Goal: Information Seeking & Learning: Learn about a topic

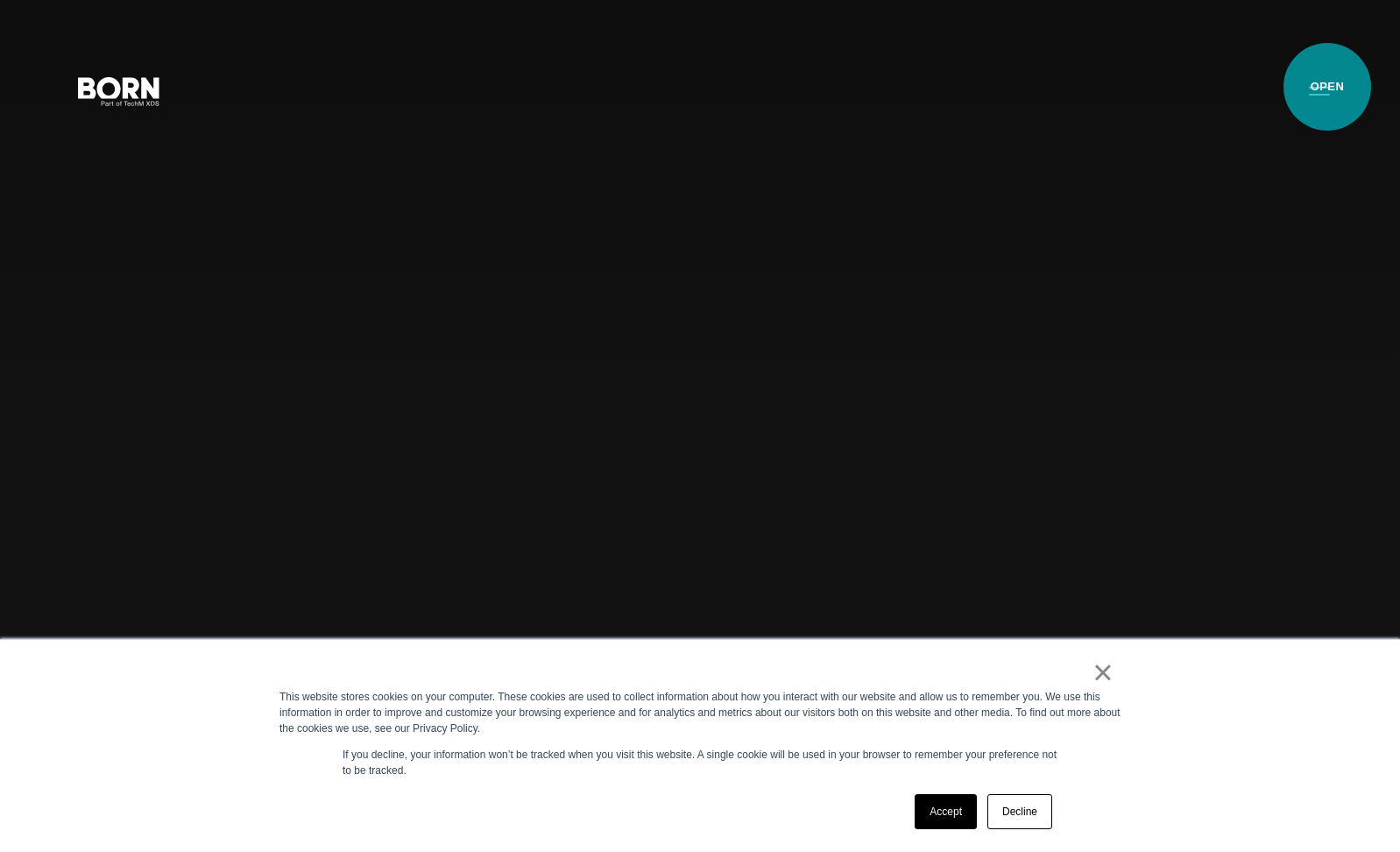
click at [1326, 86] on button "Primary Menu" at bounding box center [1320, 89] width 42 height 37
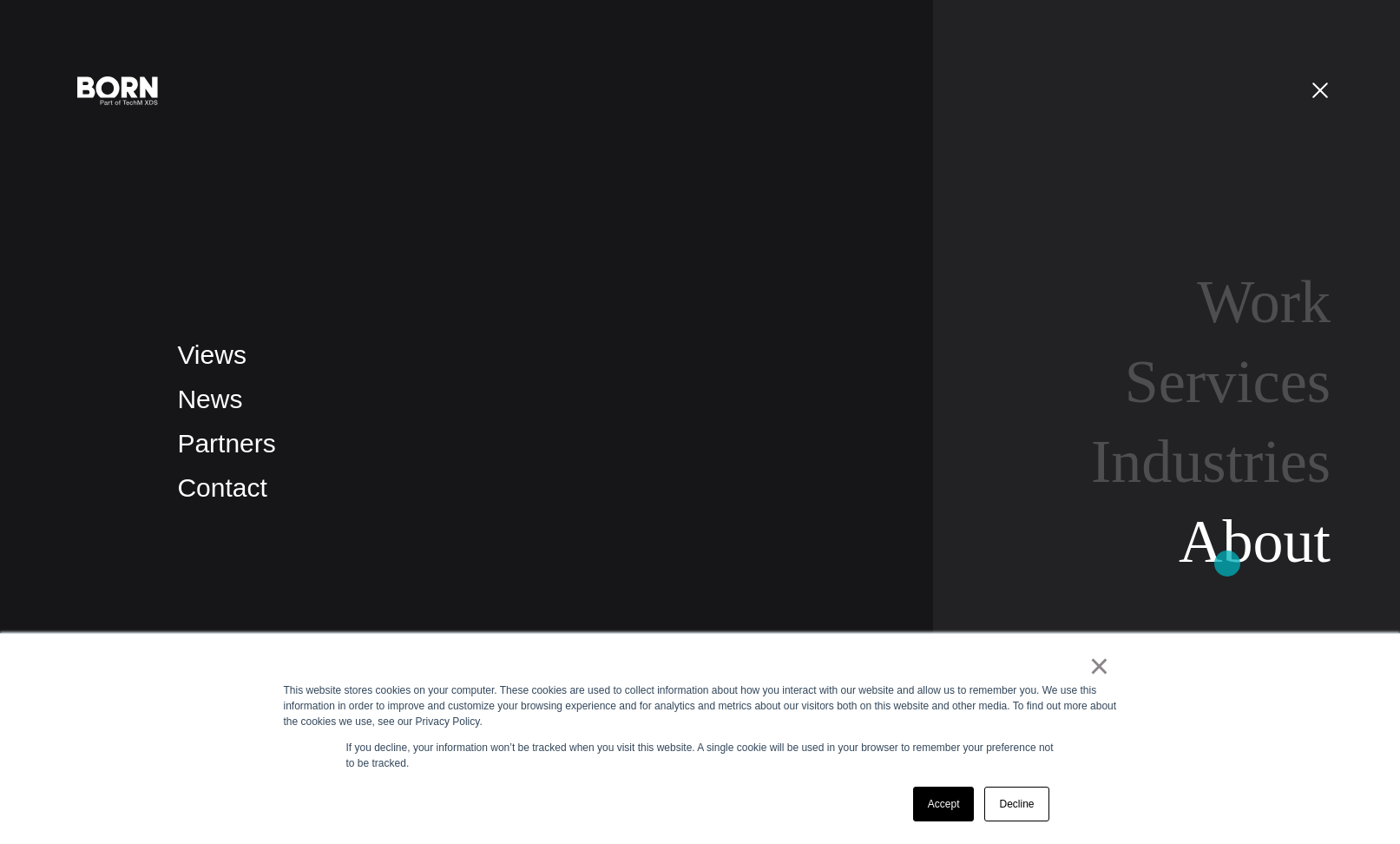
click at [1227, 564] on link "About" at bounding box center [1254, 541] width 151 height 67
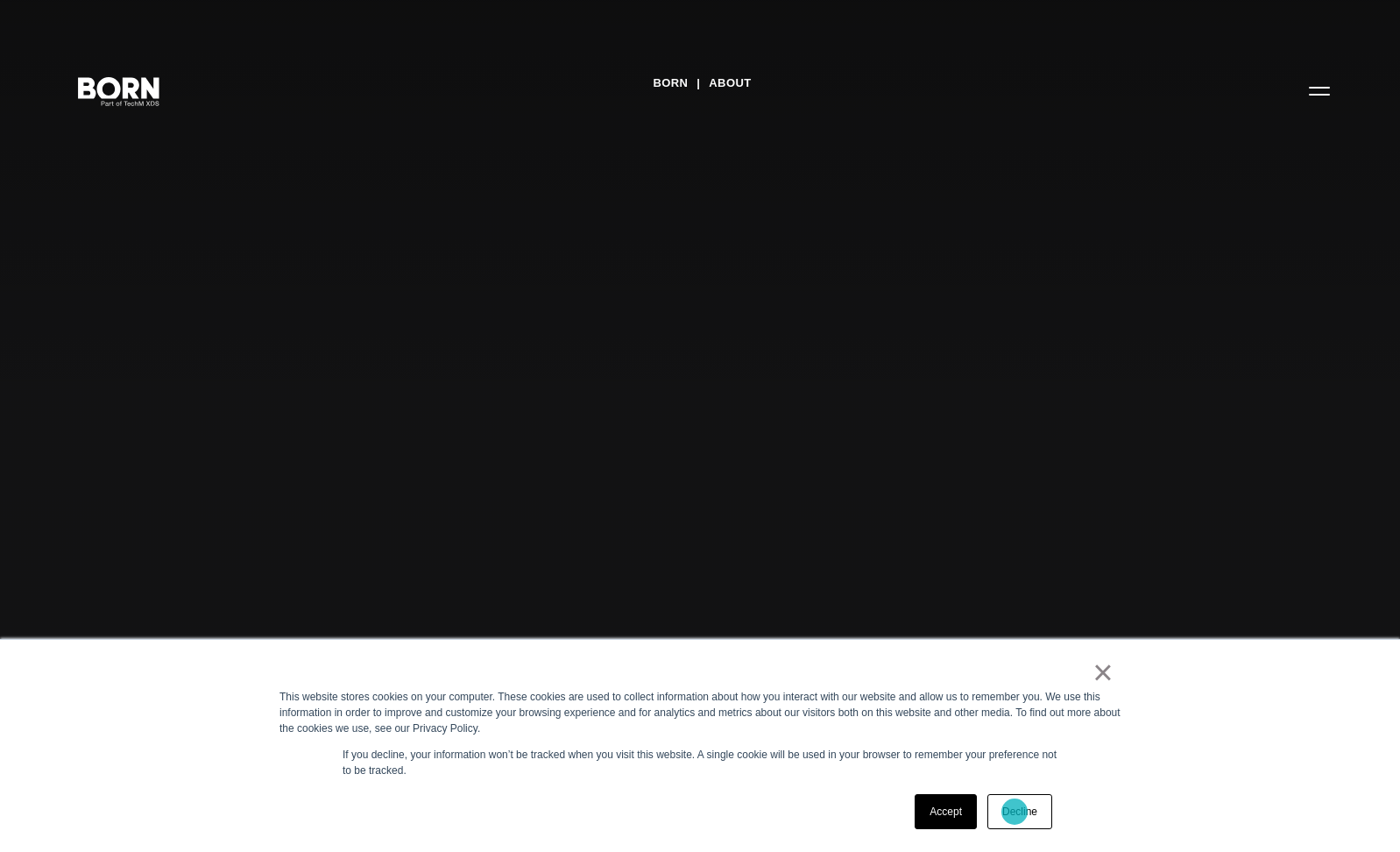
click at [1015, 811] on link "Decline" at bounding box center [1020, 811] width 65 height 35
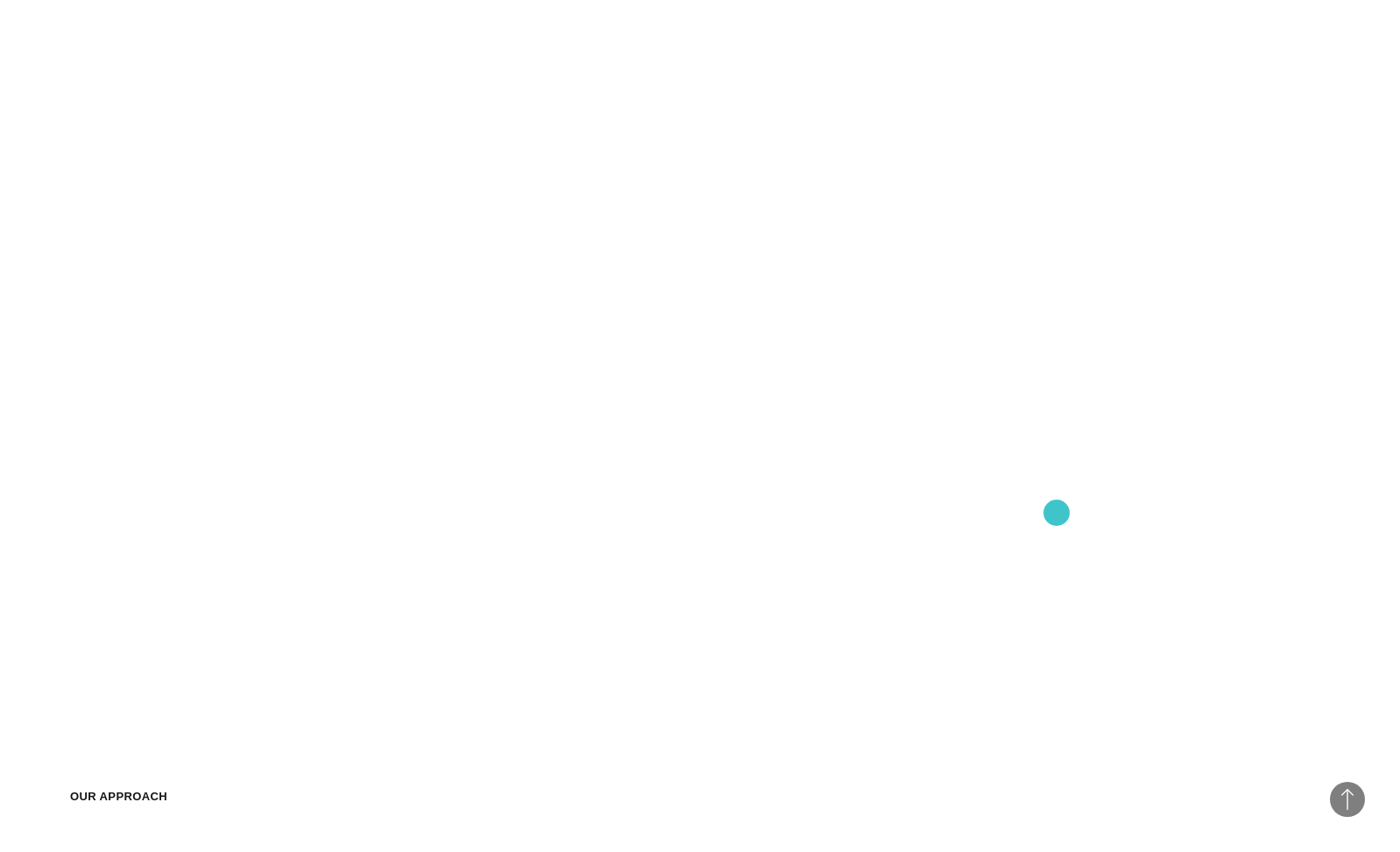
scroll to position [1404, 0]
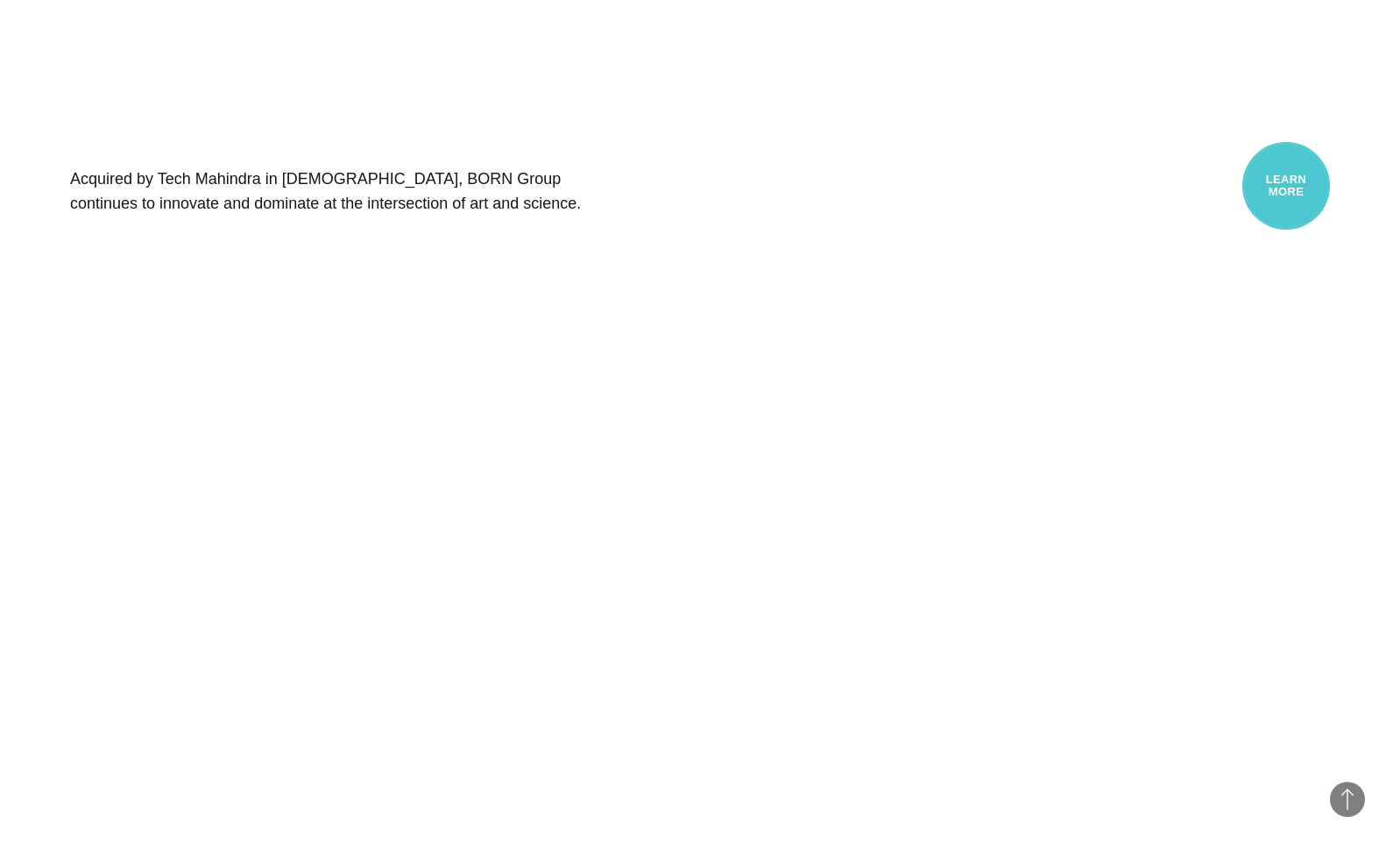
click at [1309, 174] on link "Learn More" at bounding box center [1286, 186] width 87 height 87
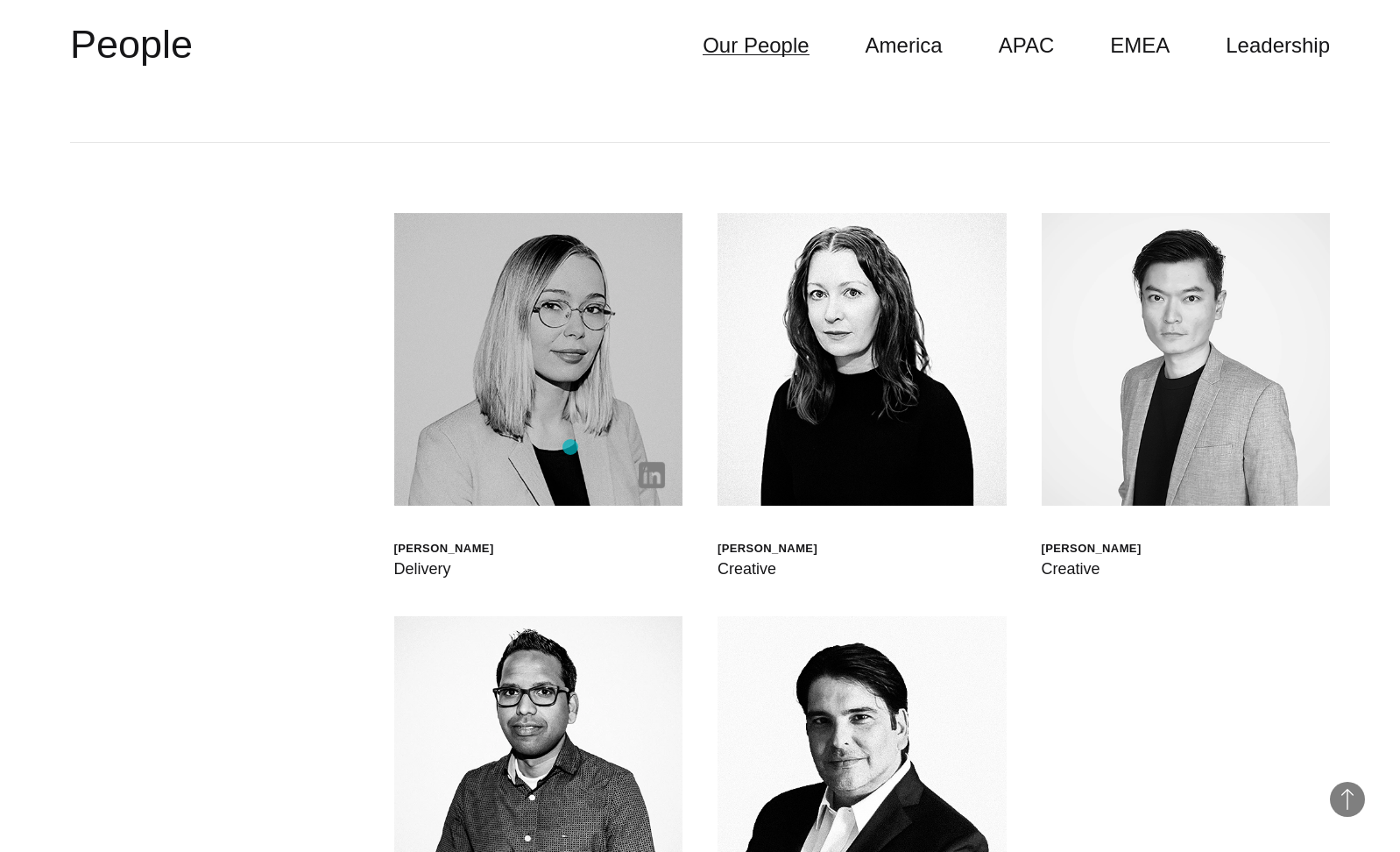
scroll to position [5445, 0]
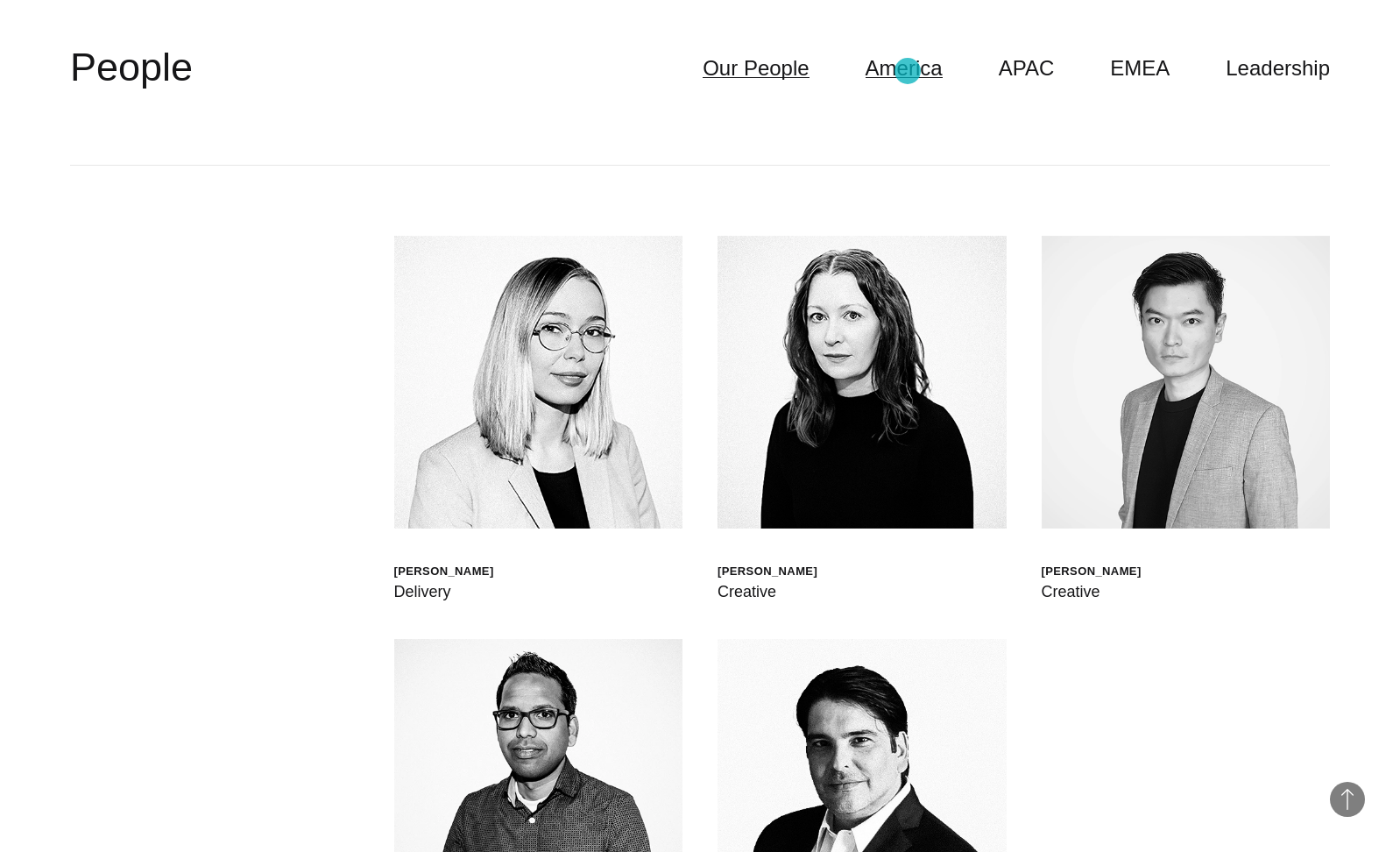
click at [908, 71] on link "America" at bounding box center [905, 69] width 77 height 34
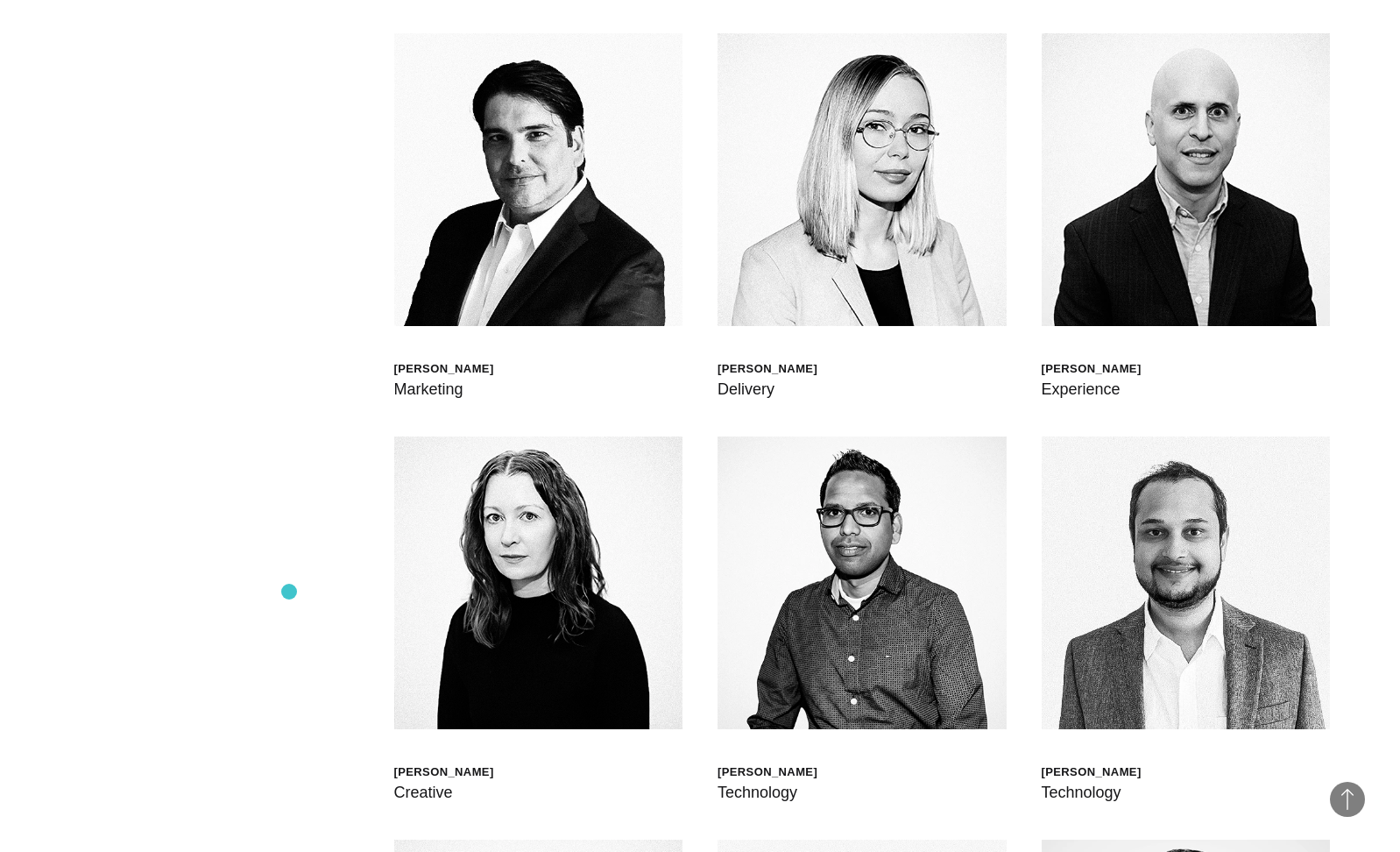
scroll to position [6141, 0]
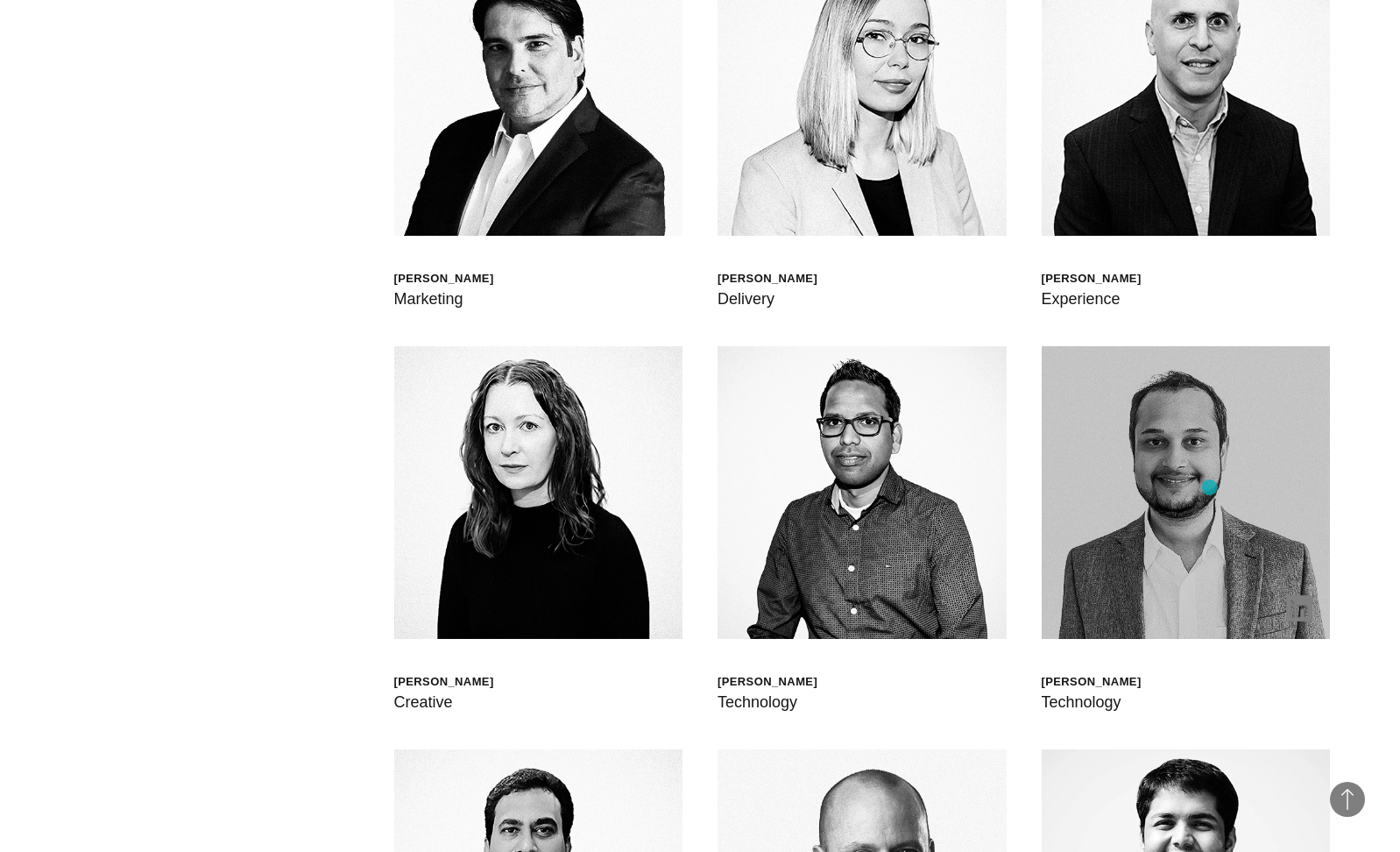
click at [1210, 488] on img at bounding box center [1186, 493] width 289 height 293
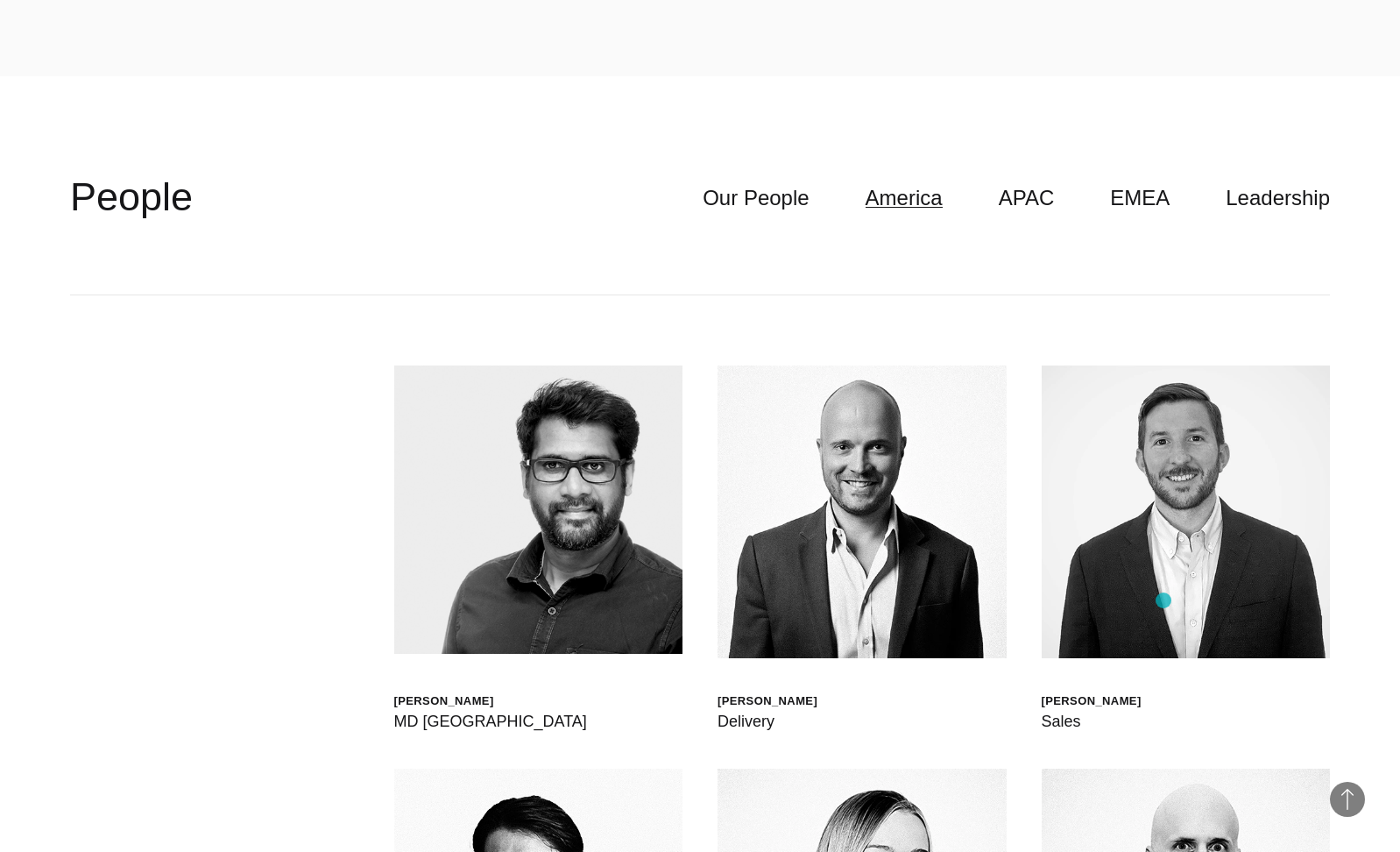
scroll to position [5135, 0]
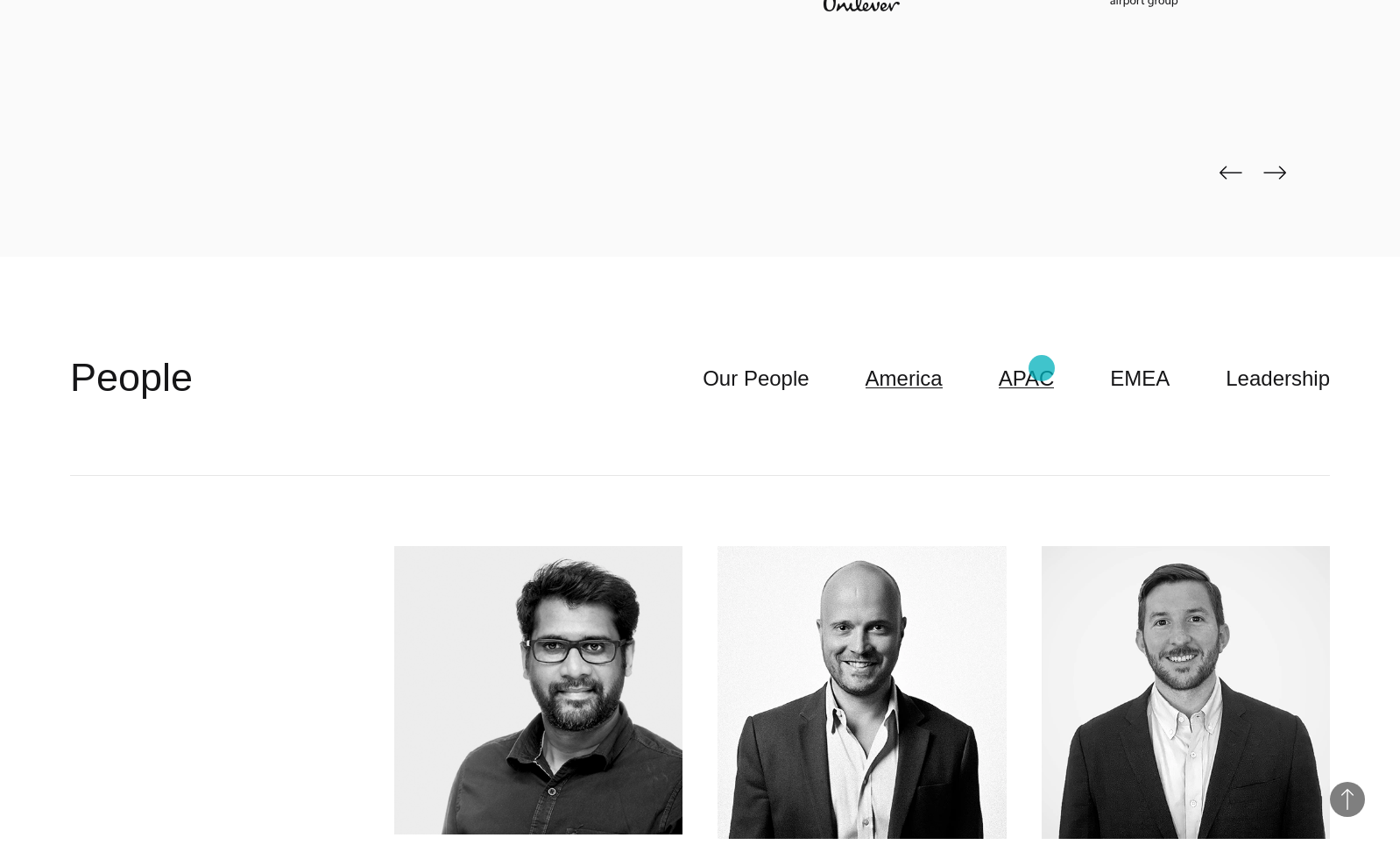
click at [1042, 368] on link "APAC" at bounding box center [1027, 378] width 56 height 34
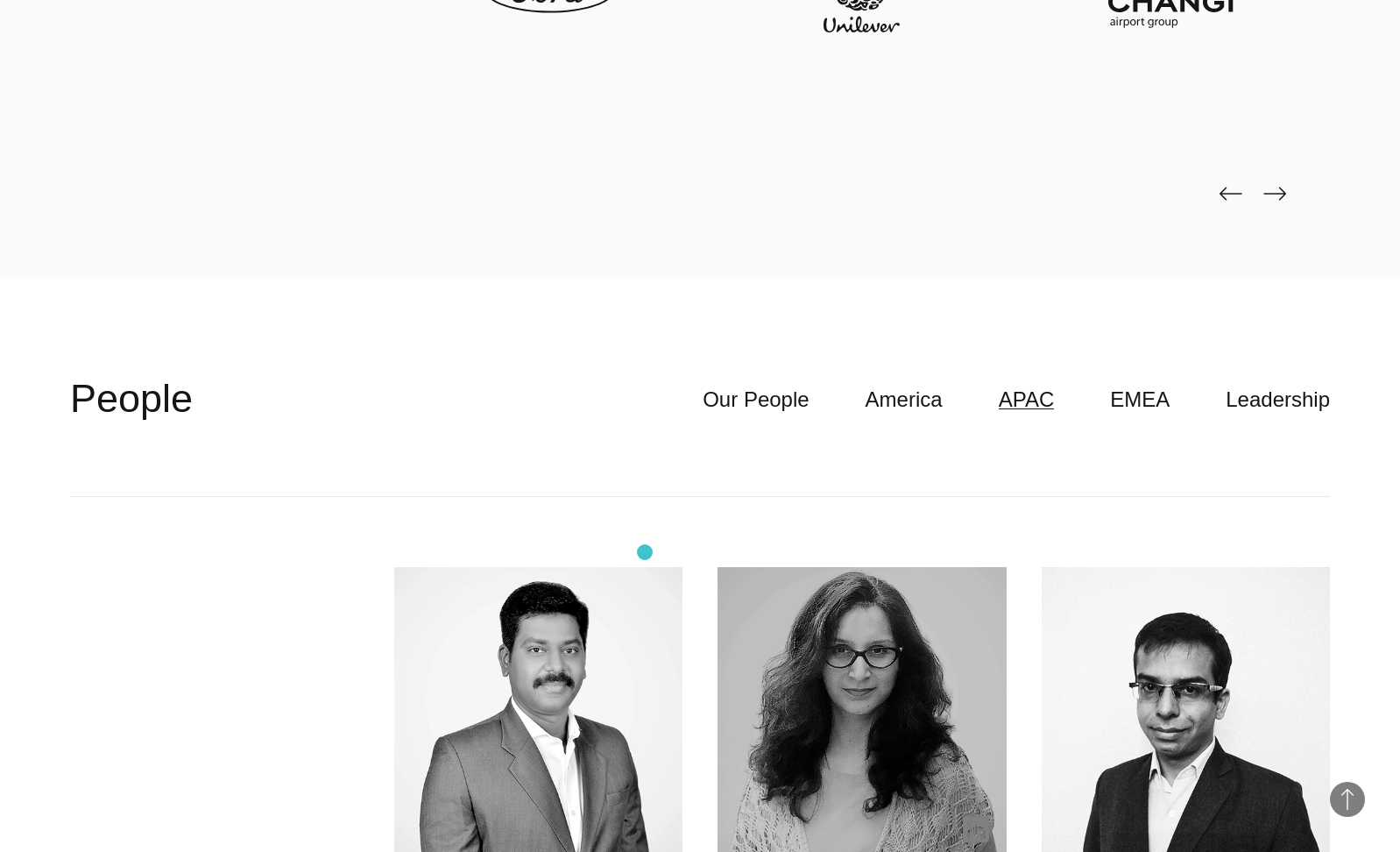
scroll to position [5294, 0]
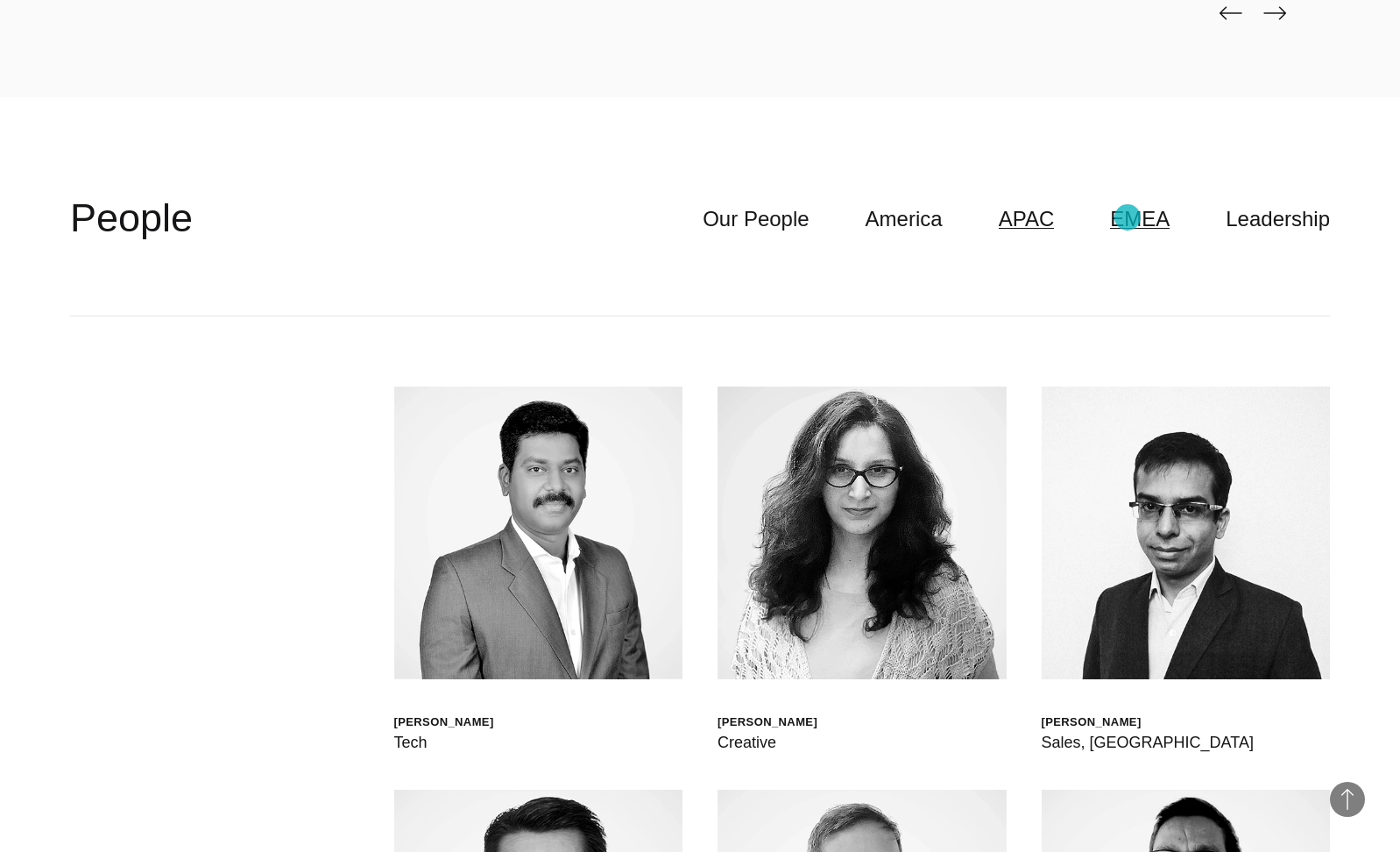
click at [1129, 217] on link "EMEA" at bounding box center [1140, 219] width 60 height 34
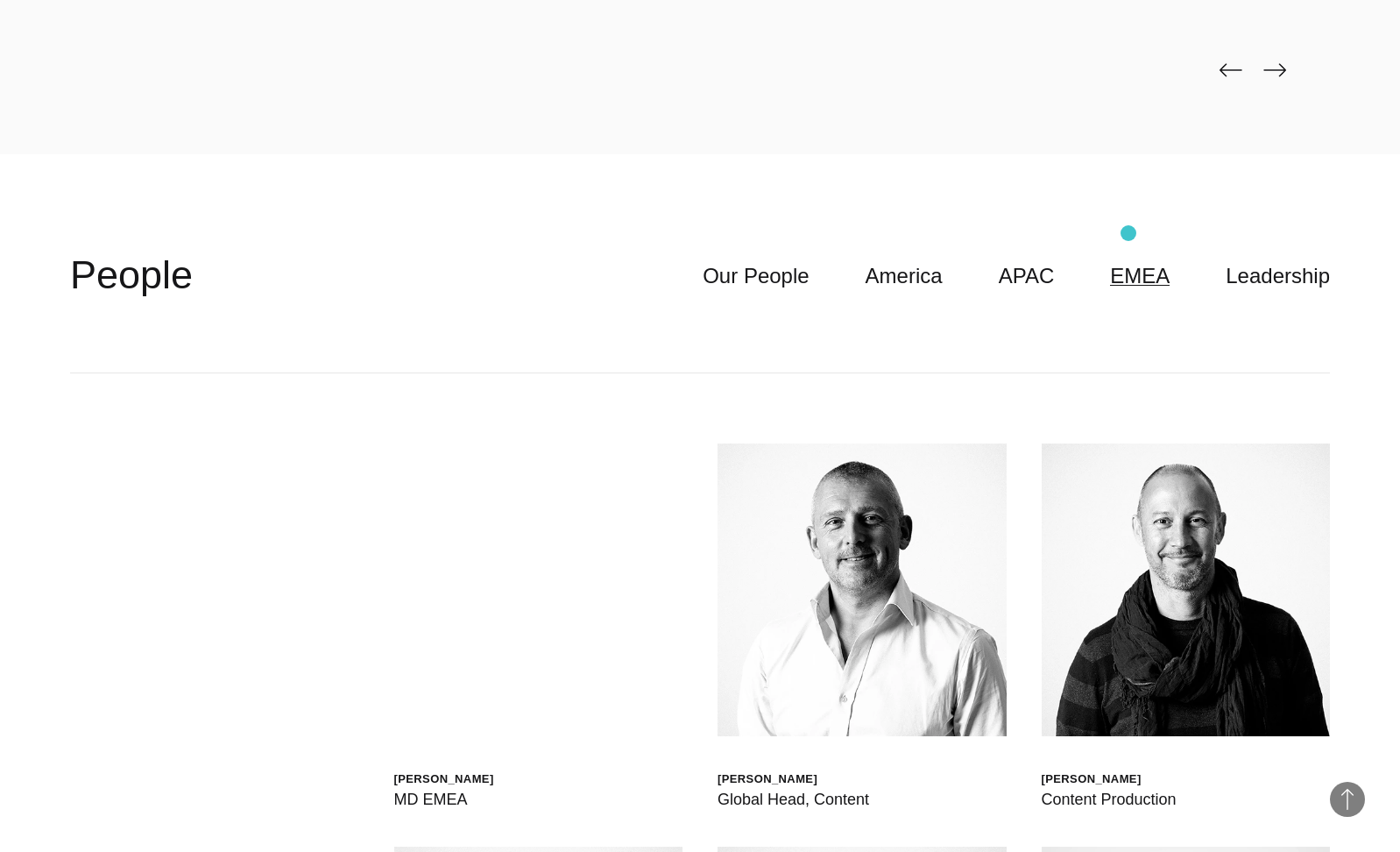
scroll to position [5147, 0]
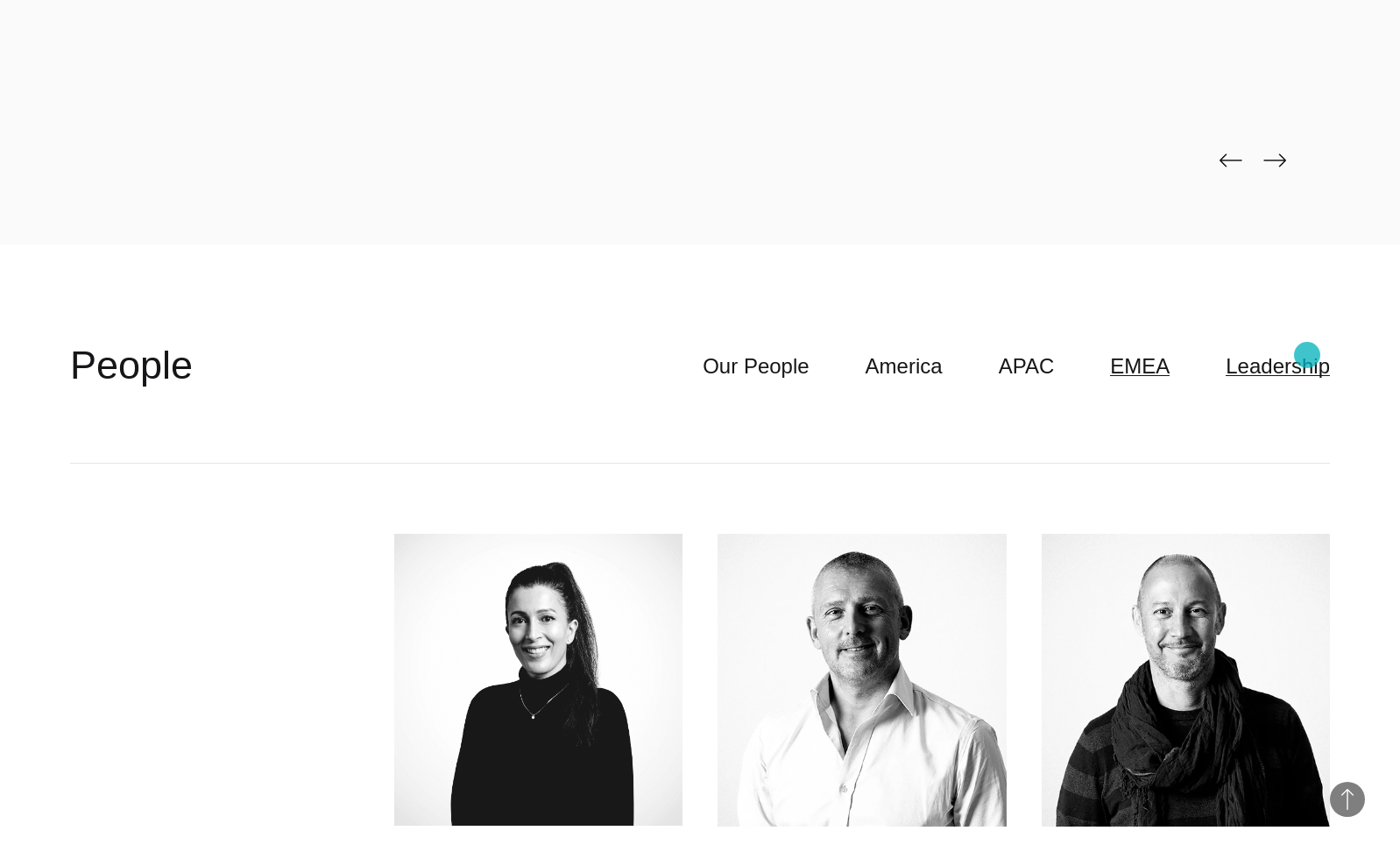
click at [1308, 355] on link "Leadership" at bounding box center [1278, 366] width 104 height 34
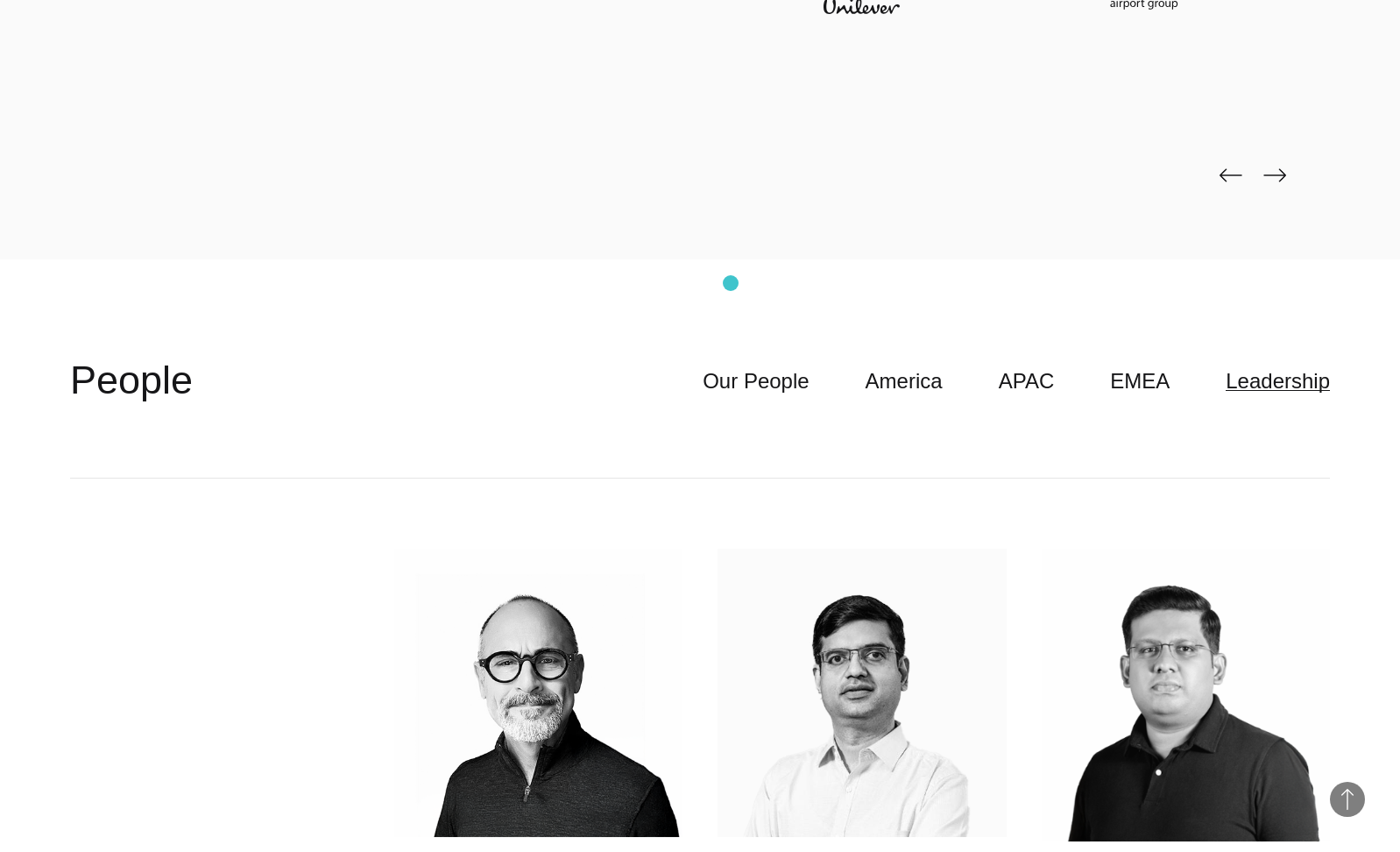
scroll to position [4839, 0]
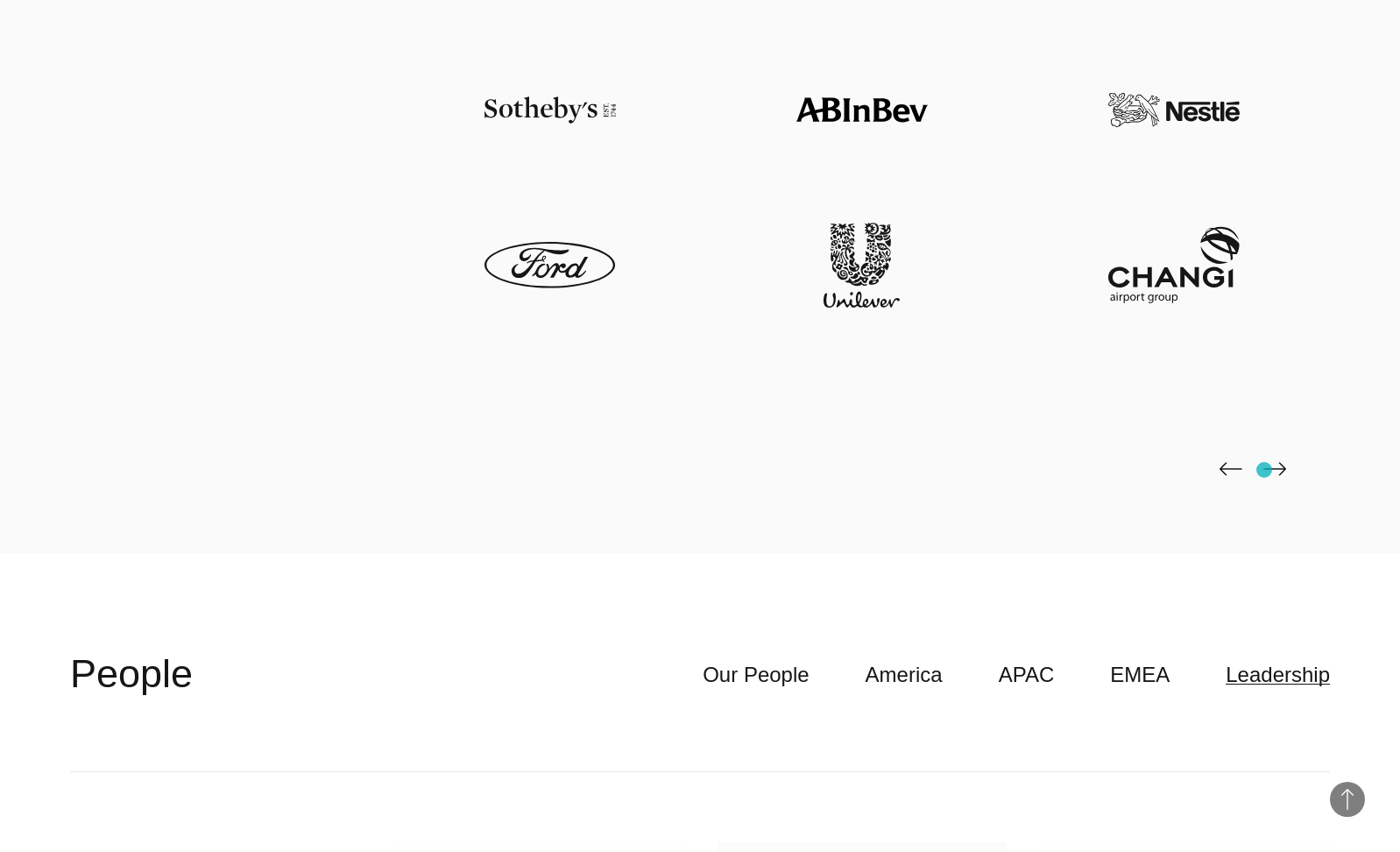
click at [1265, 470] on img at bounding box center [1275, 469] width 23 height 14
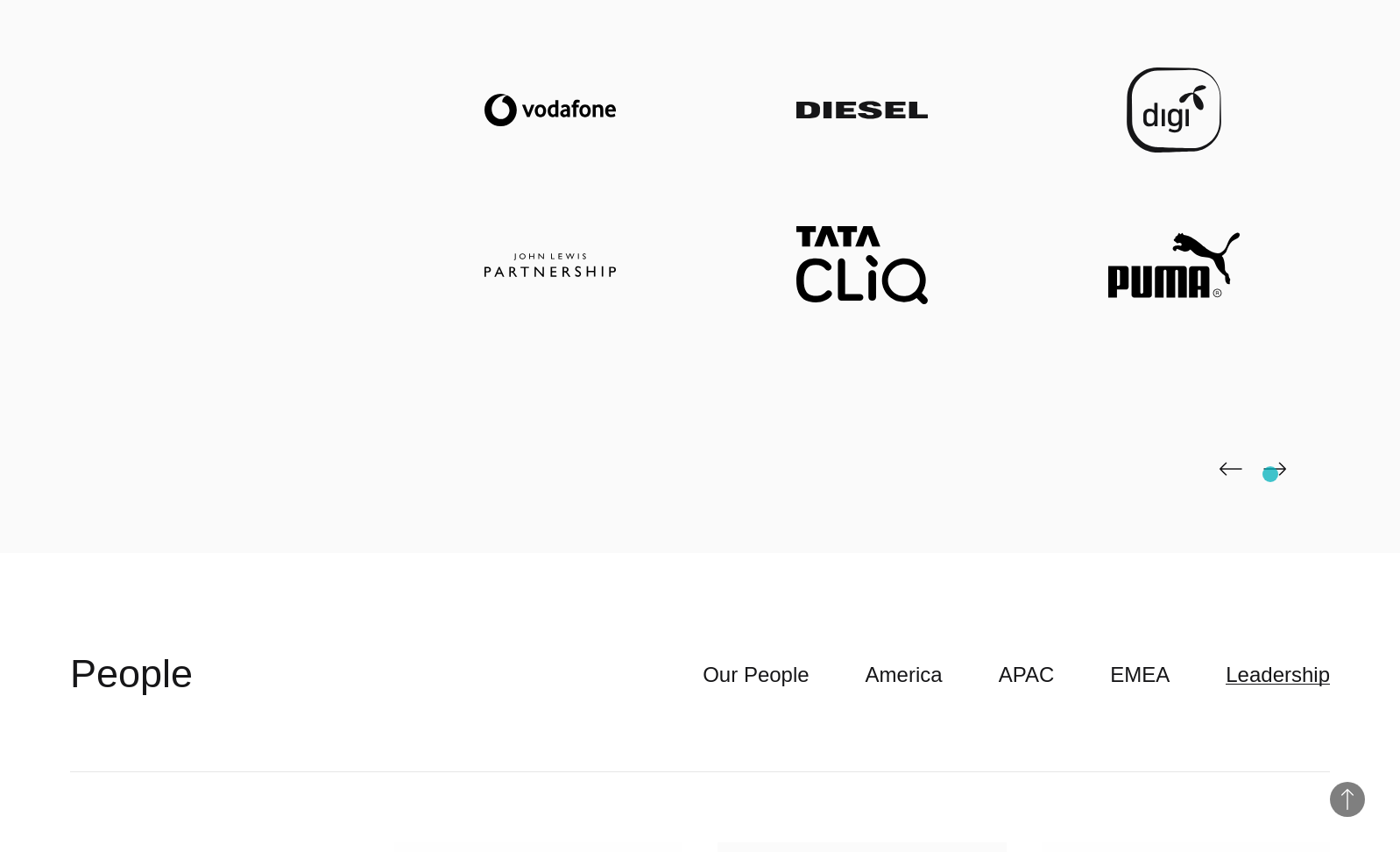
scroll to position [4776, 0]
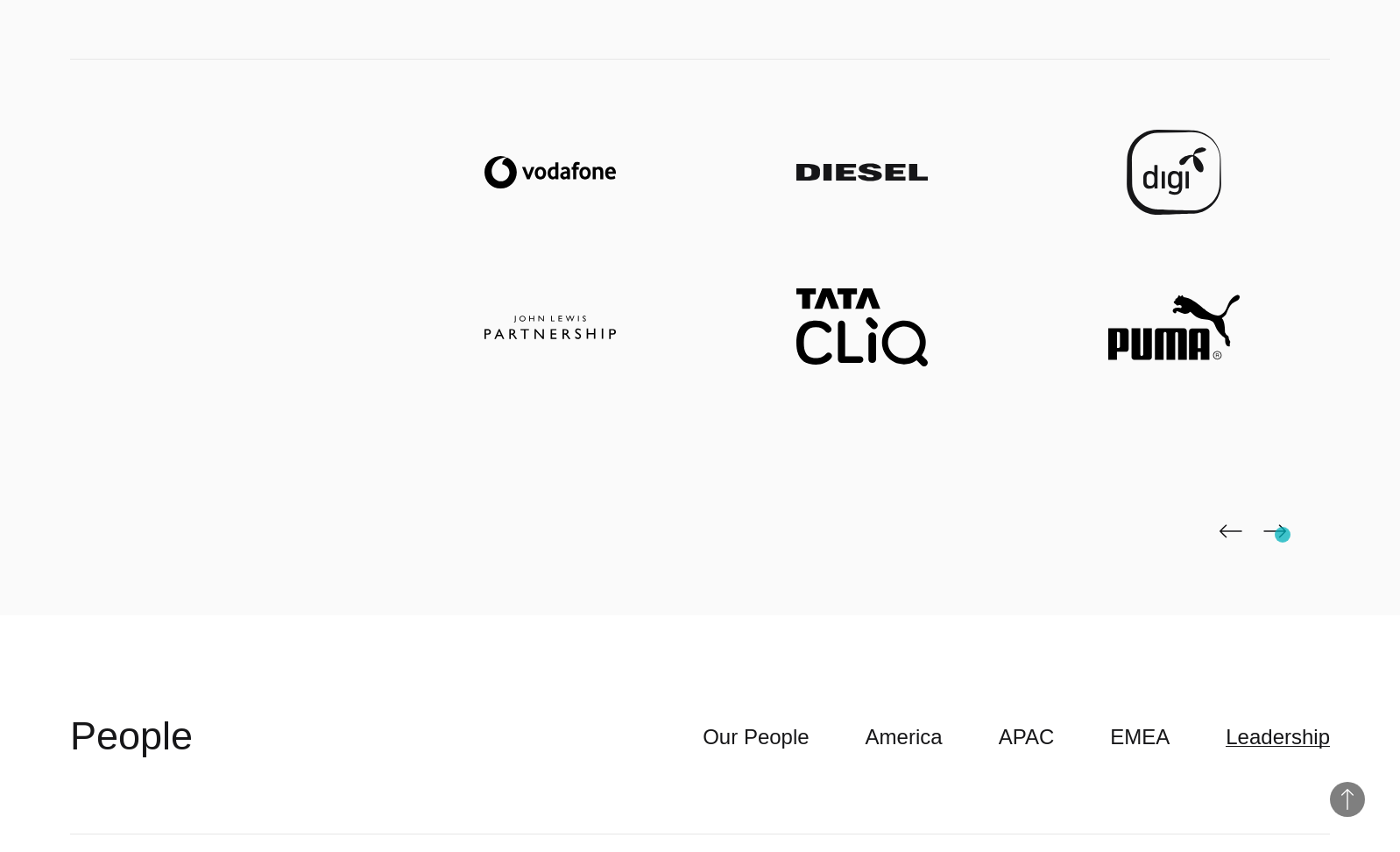
click at [1283, 534] on img at bounding box center [1275, 531] width 23 height 14
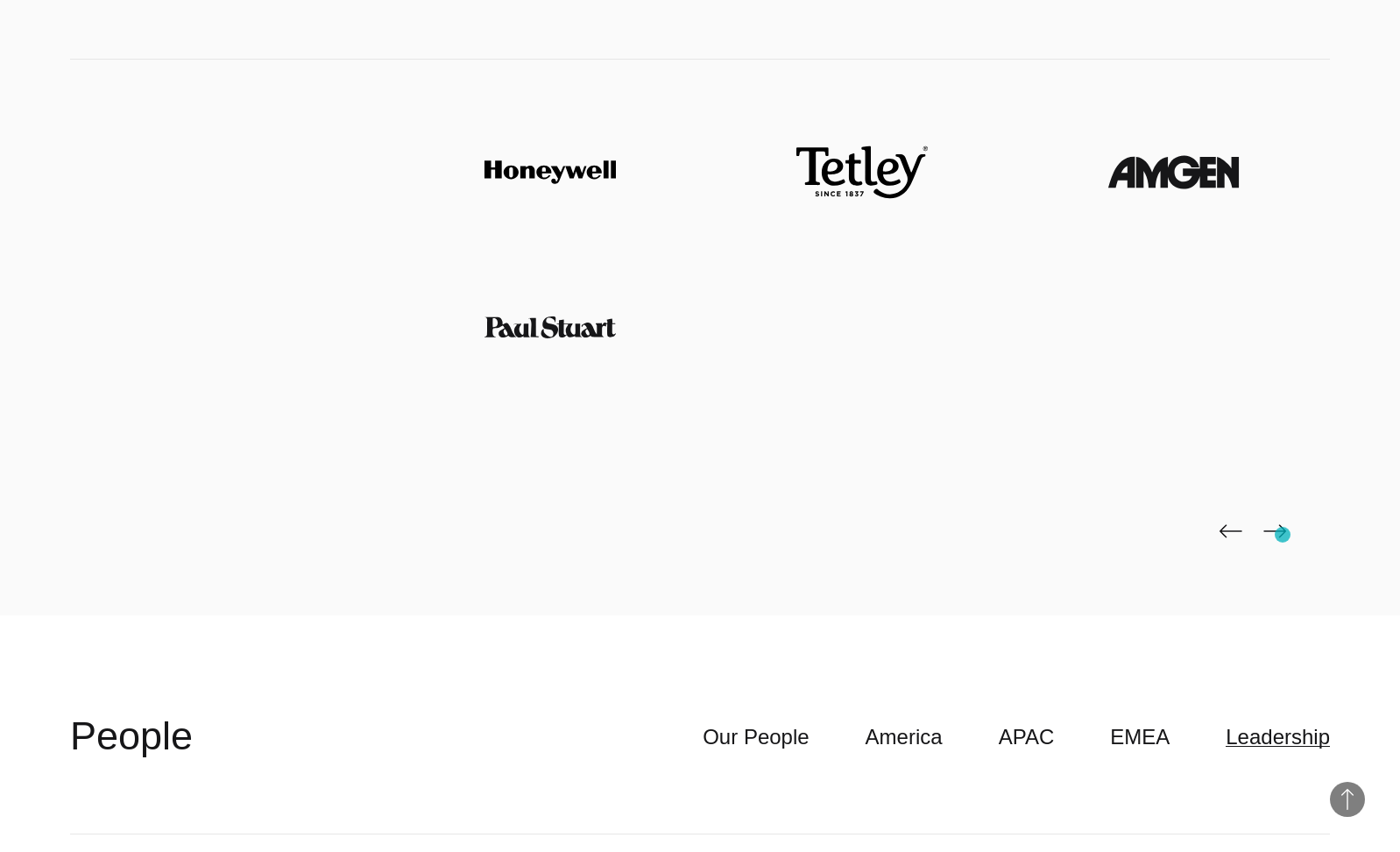
click at [1283, 534] on img at bounding box center [1275, 531] width 23 height 14
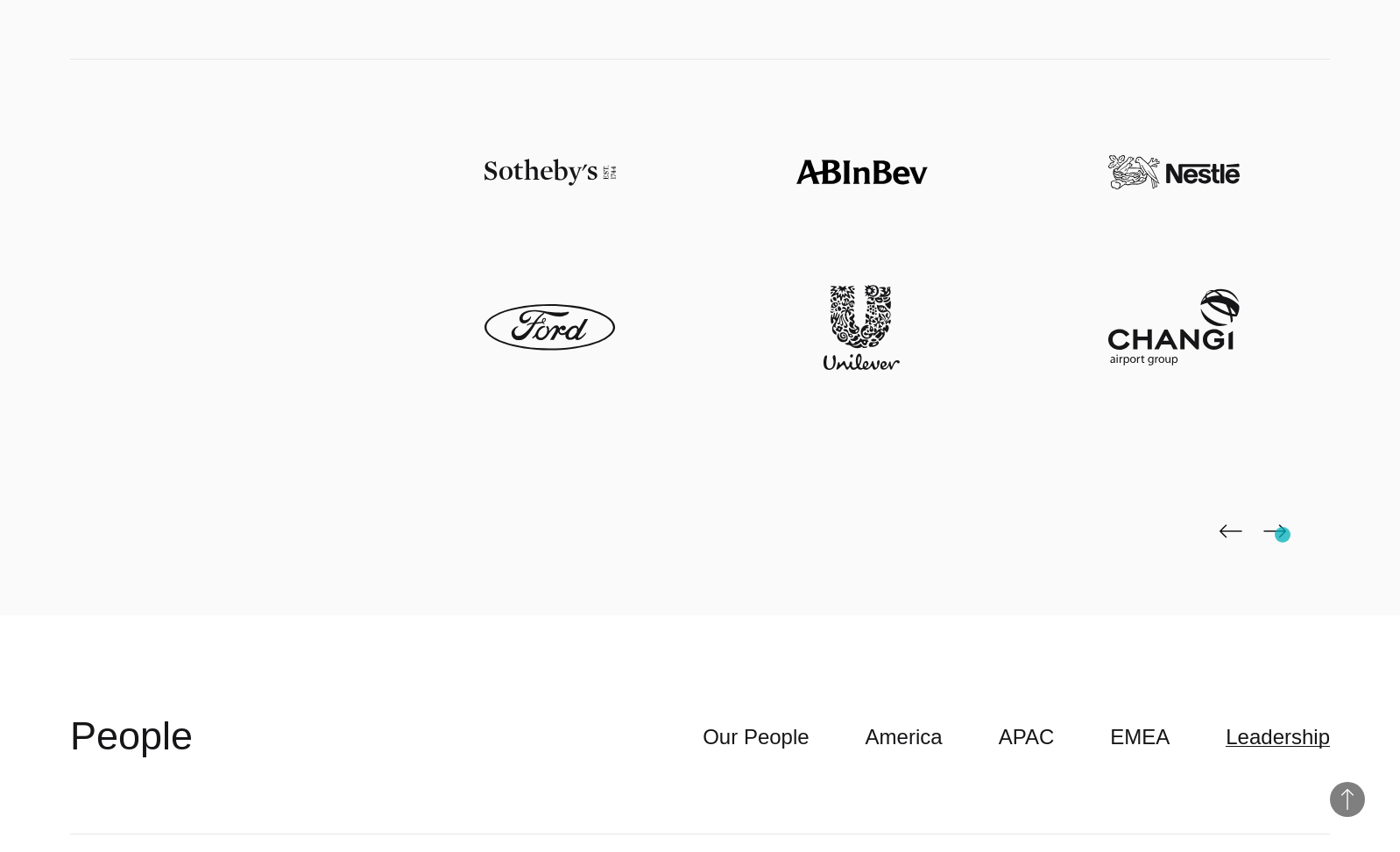
click at [1283, 534] on img at bounding box center [1275, 531] width 23 height 14
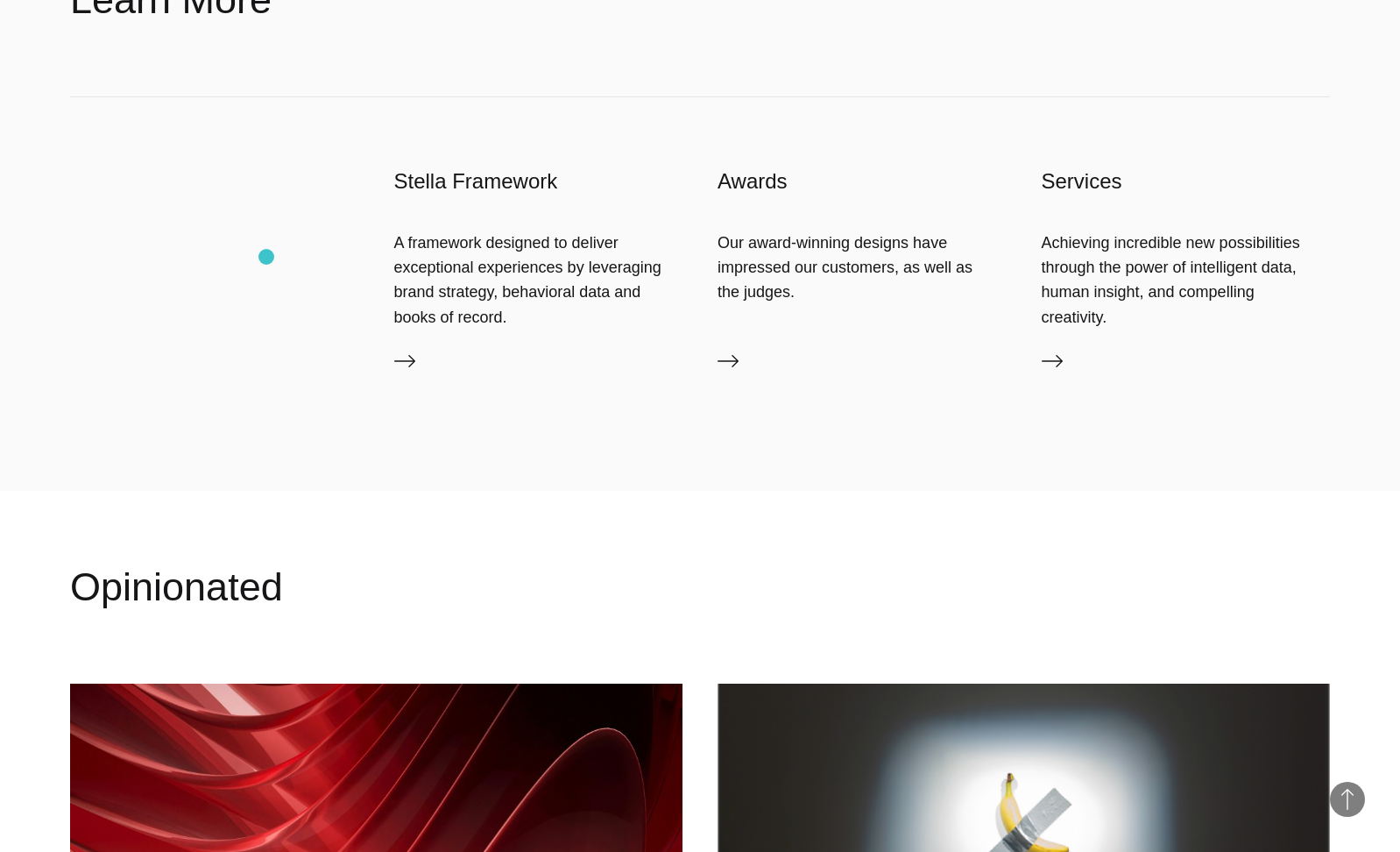
scroll to position [2295, 0]
